Goal: Information Seeking & Learning: Learn about a topic

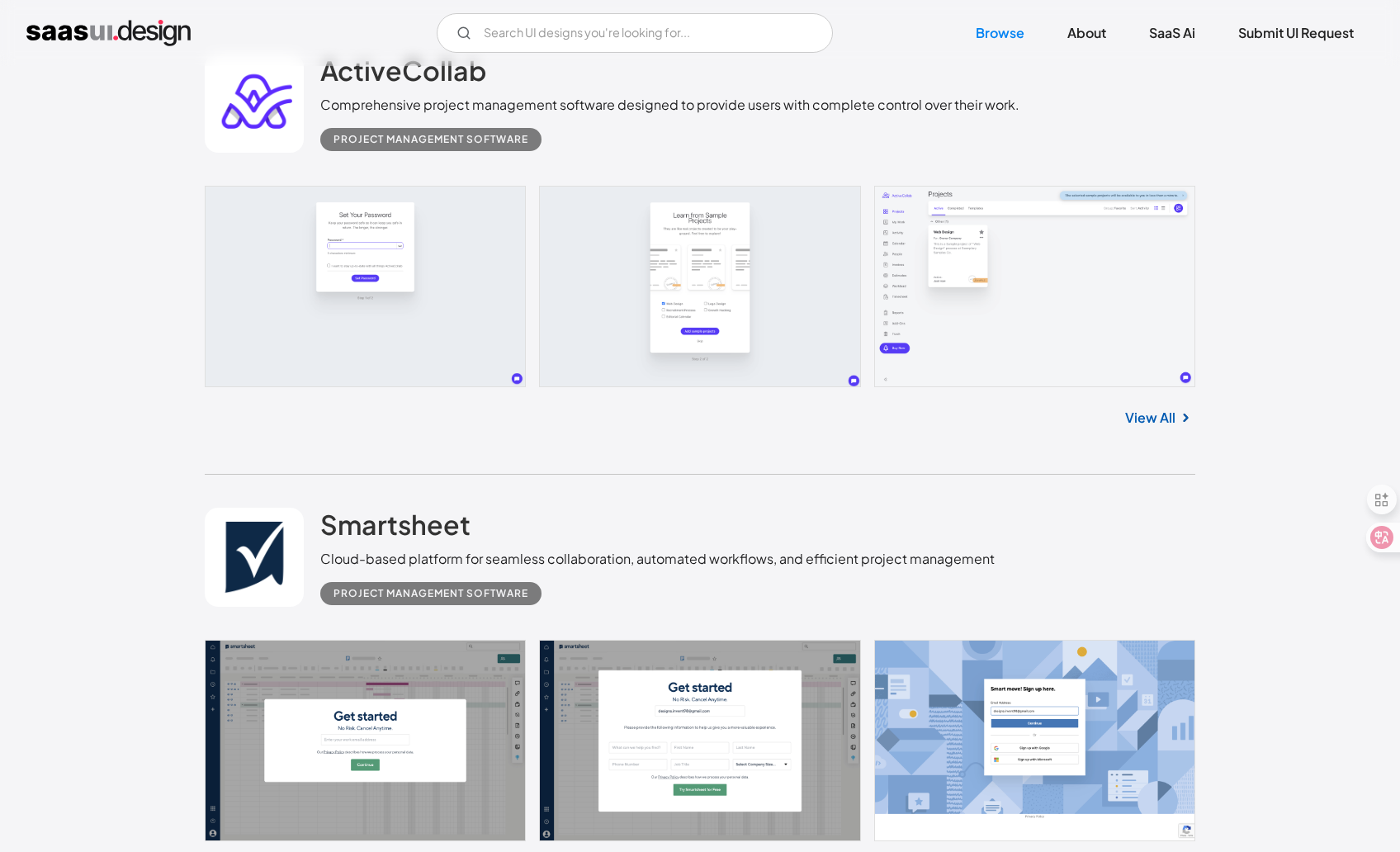
scroll to position [780, 0]
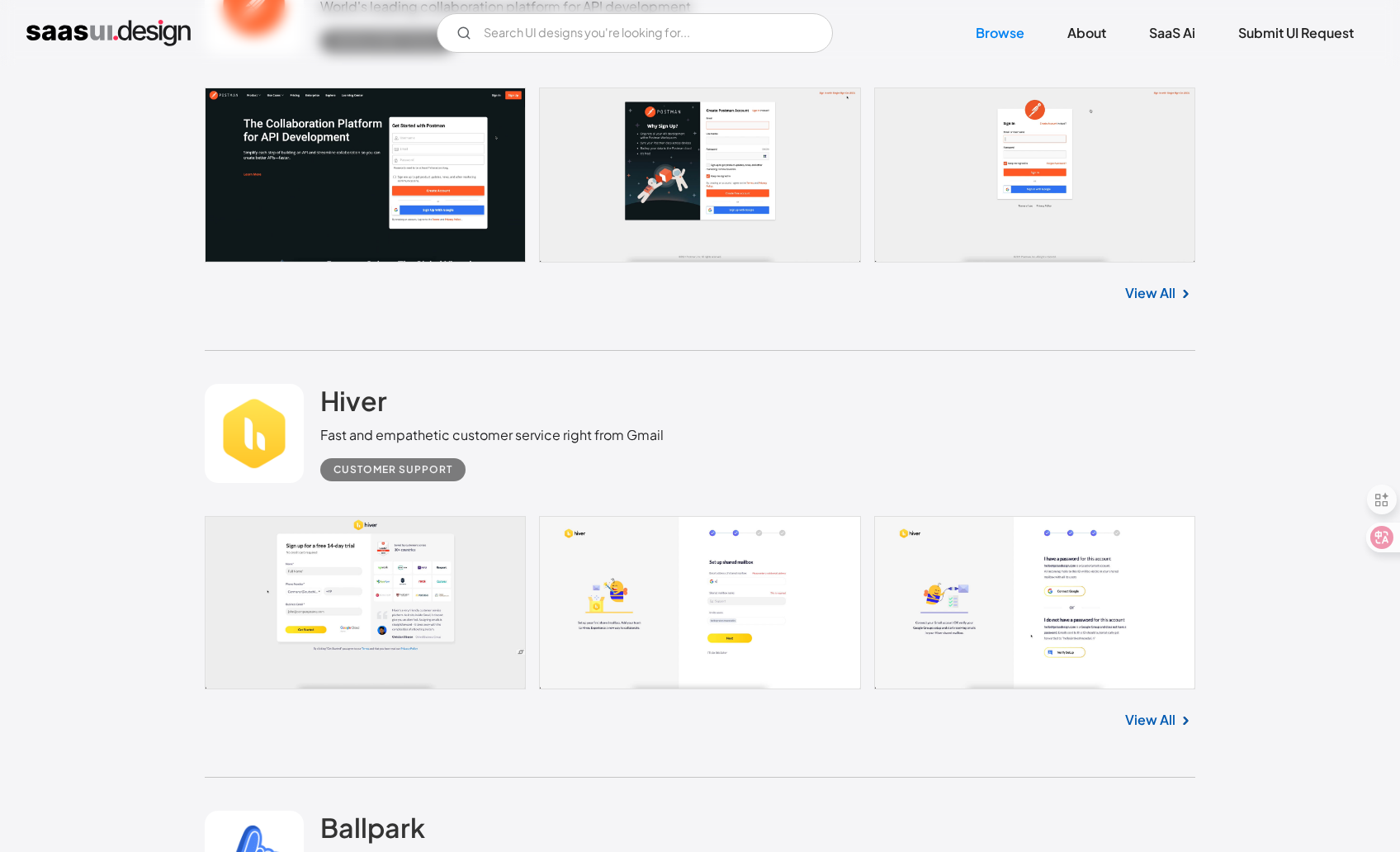
scroll to position [6788, 0]
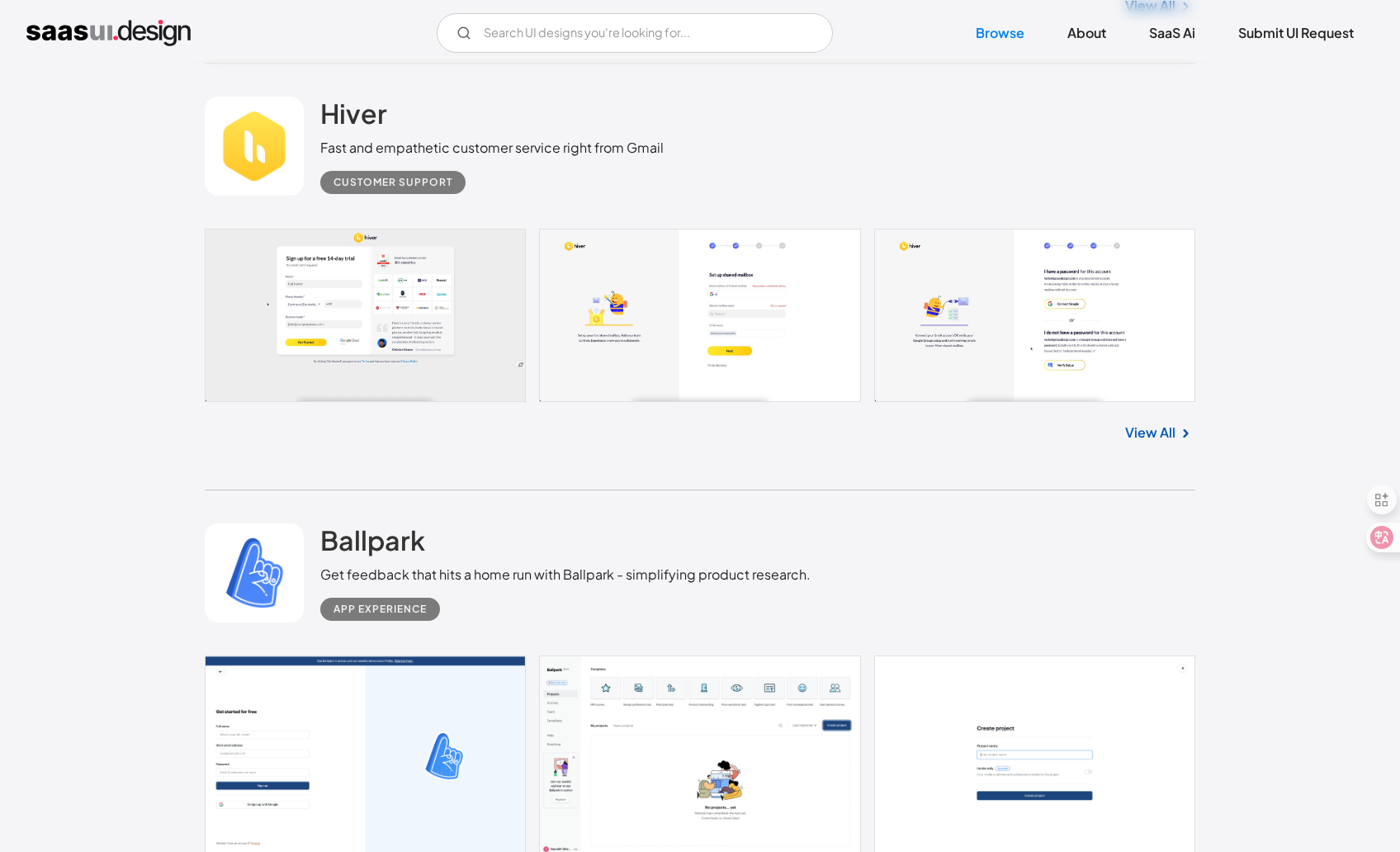
click at [1176, 433] on img at bounding box center [1185, 434] width 20 height 20
click at [1168, 38] on link "SaaS Ai" at bounding box center [1172, 33] width 85 height 37
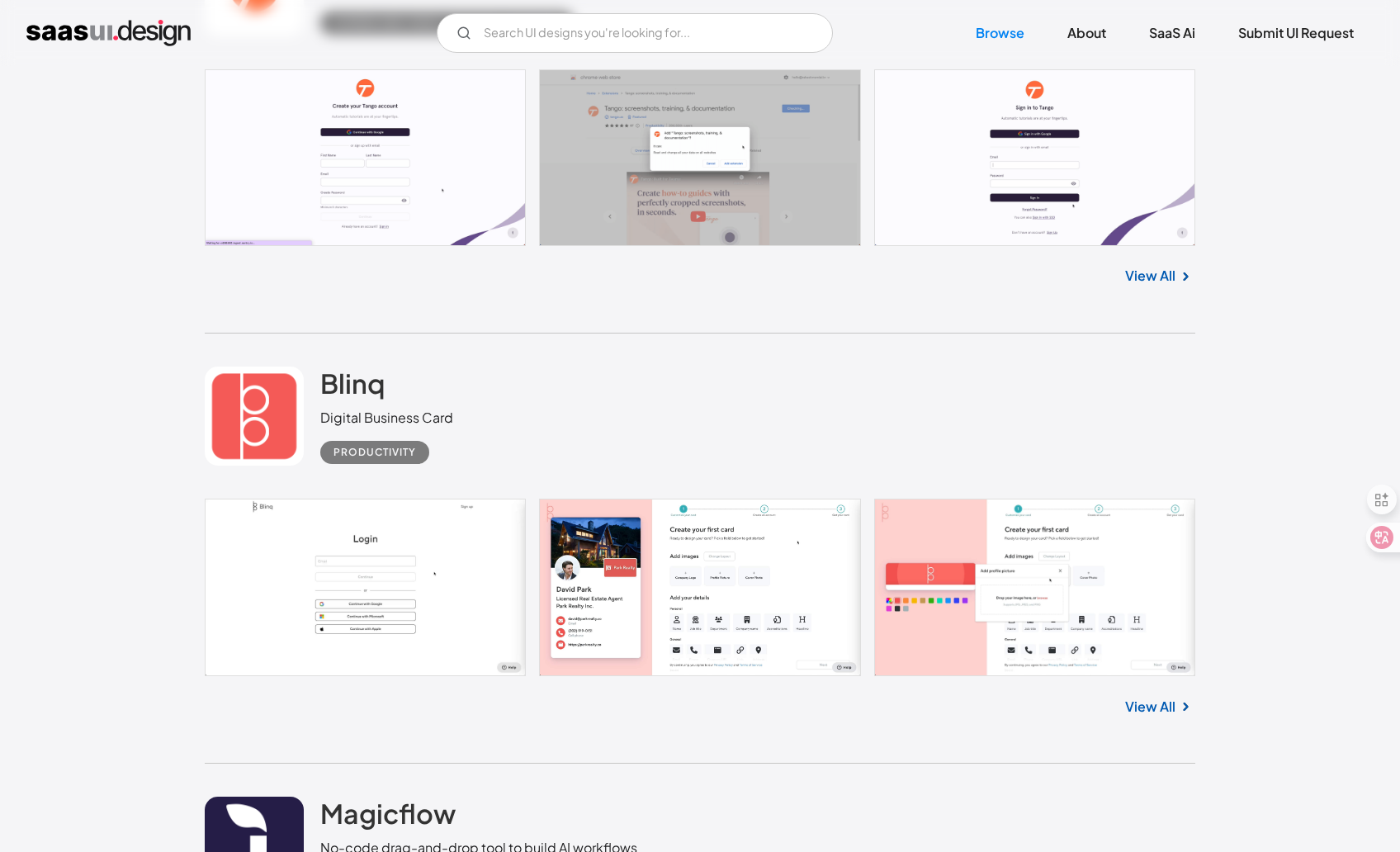
scroll to position [9561, 0]
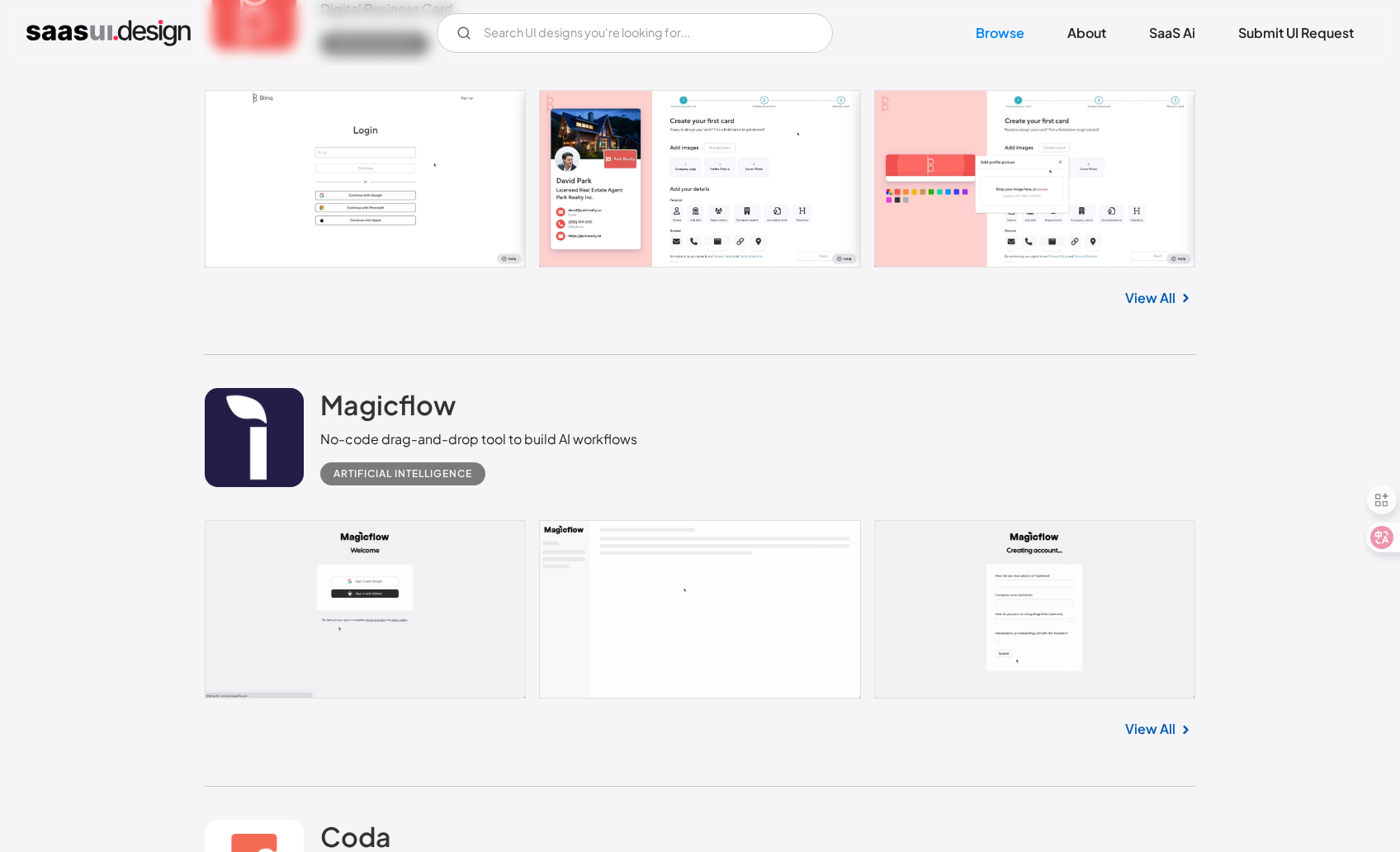
click at [1128, 298] on link "View All" at bounding box center [1150, 298] width 51 height 20
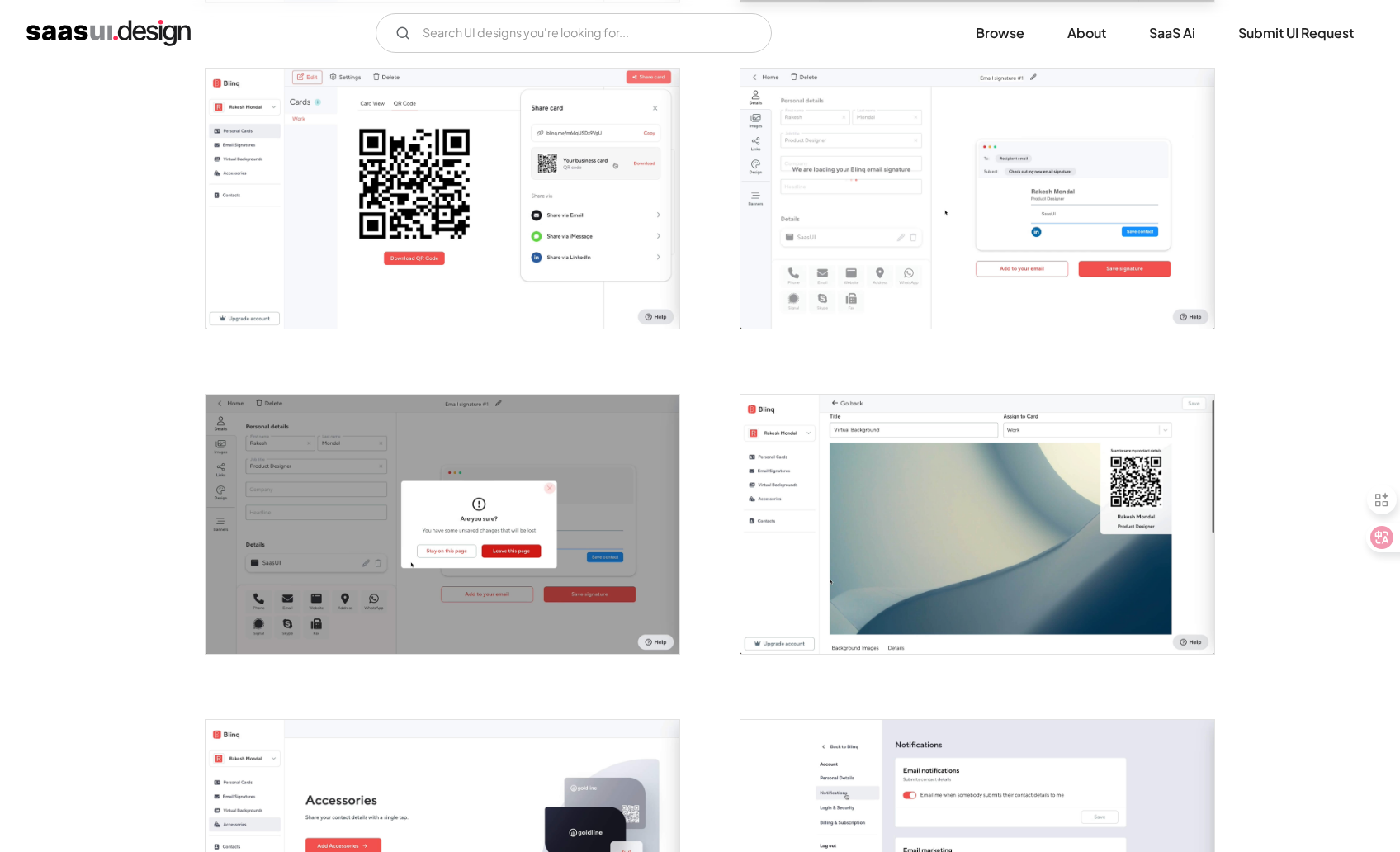
scroll to position [2706, 0]
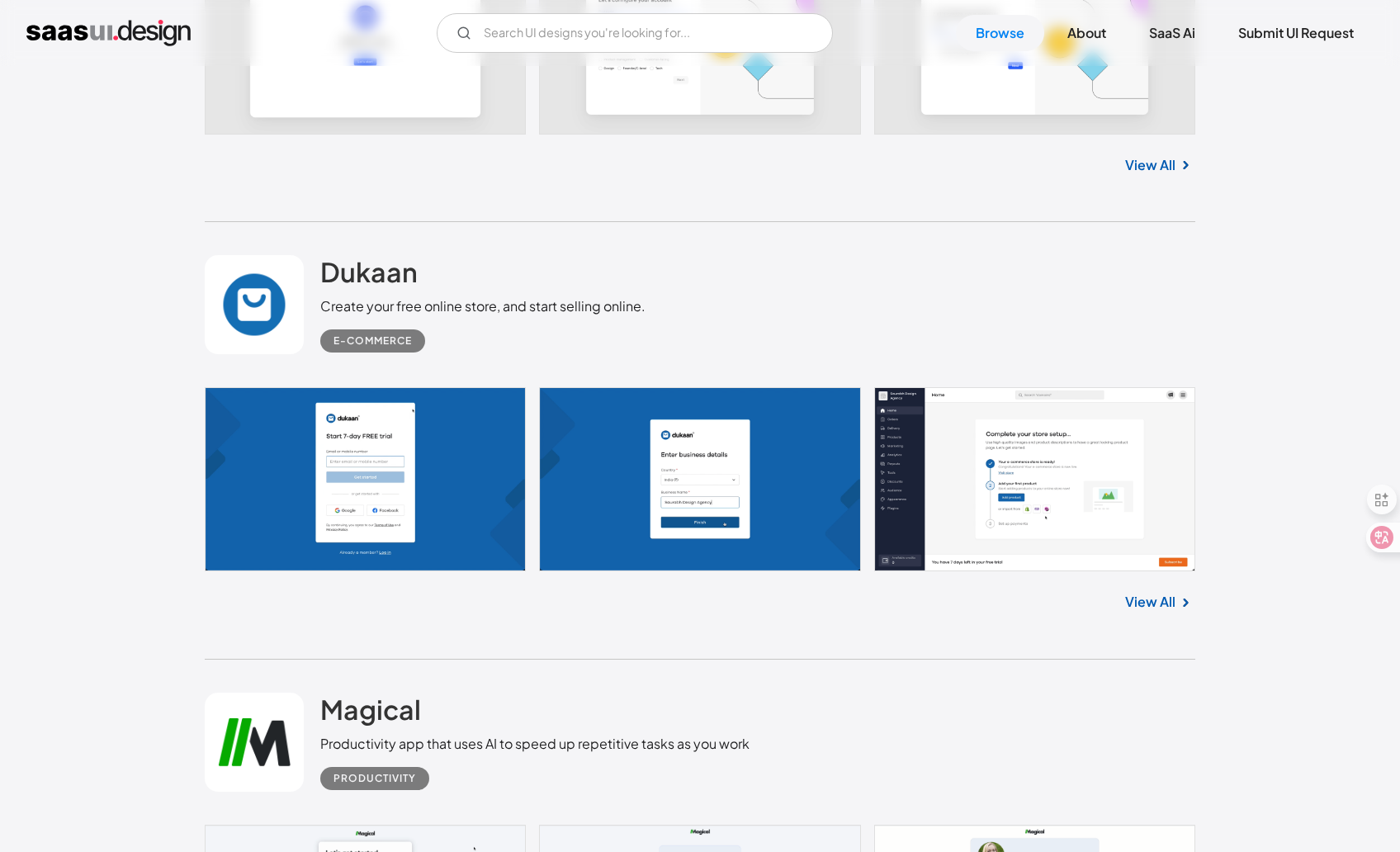
scroll to position [8337, 0]
